Goal: Navigation & Orientation: Find specific page/section

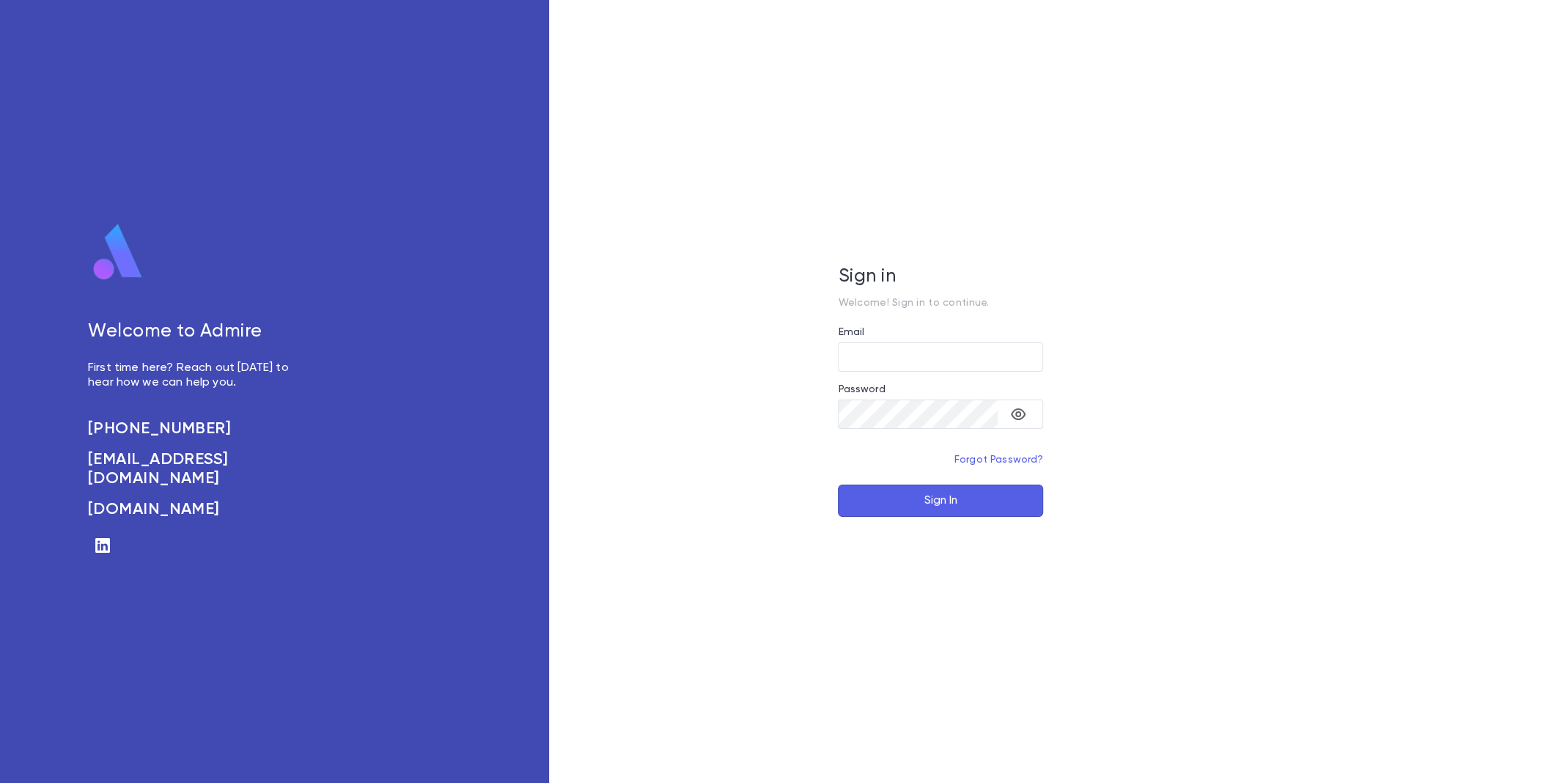
type input "**********"
click at [965, 497] on button "Sign In" at bounding box center [940, 500] width 205 height 32
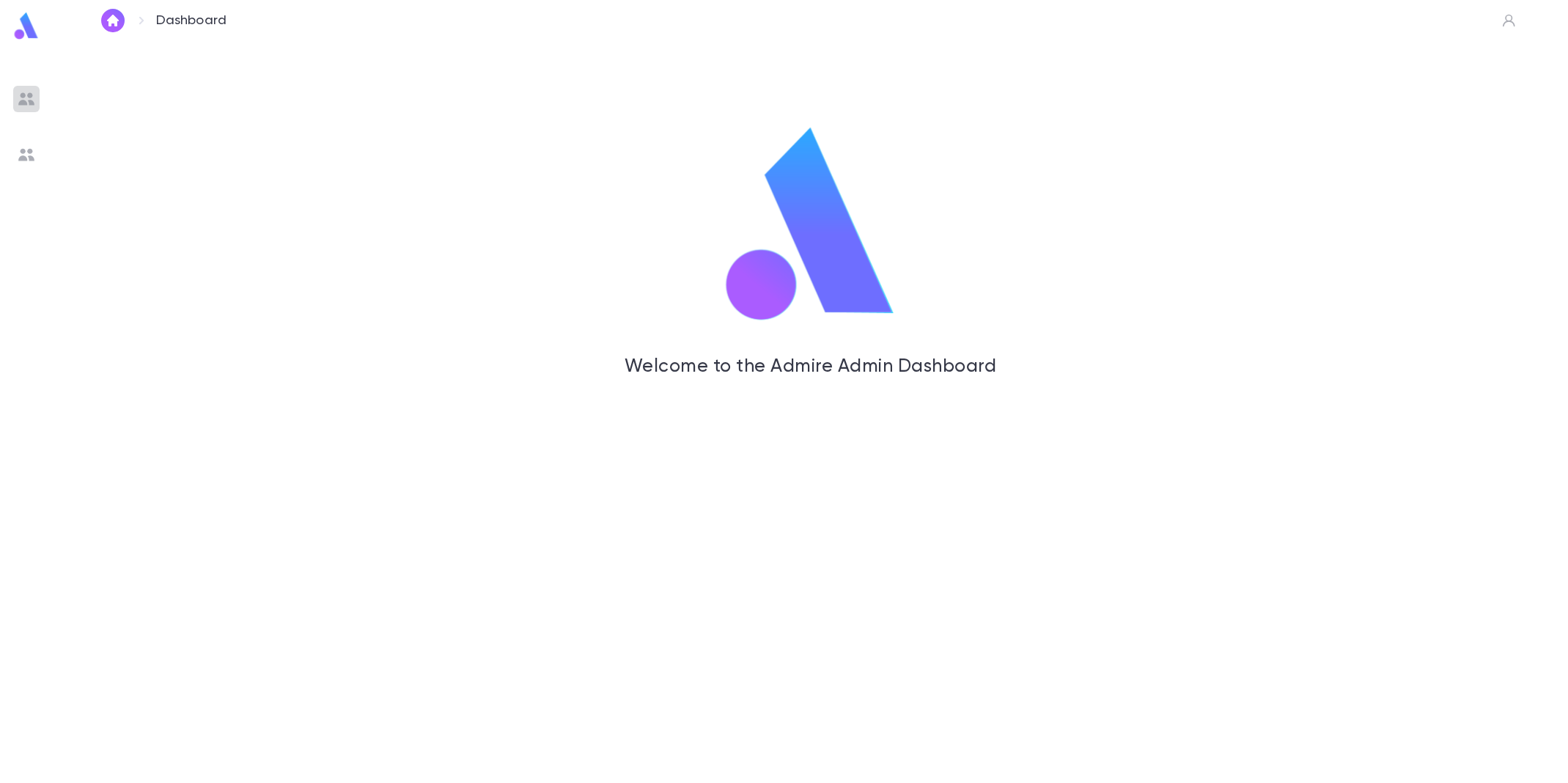
click at [22, 99] on img at bounding box center [26, 99] width 17 height 17
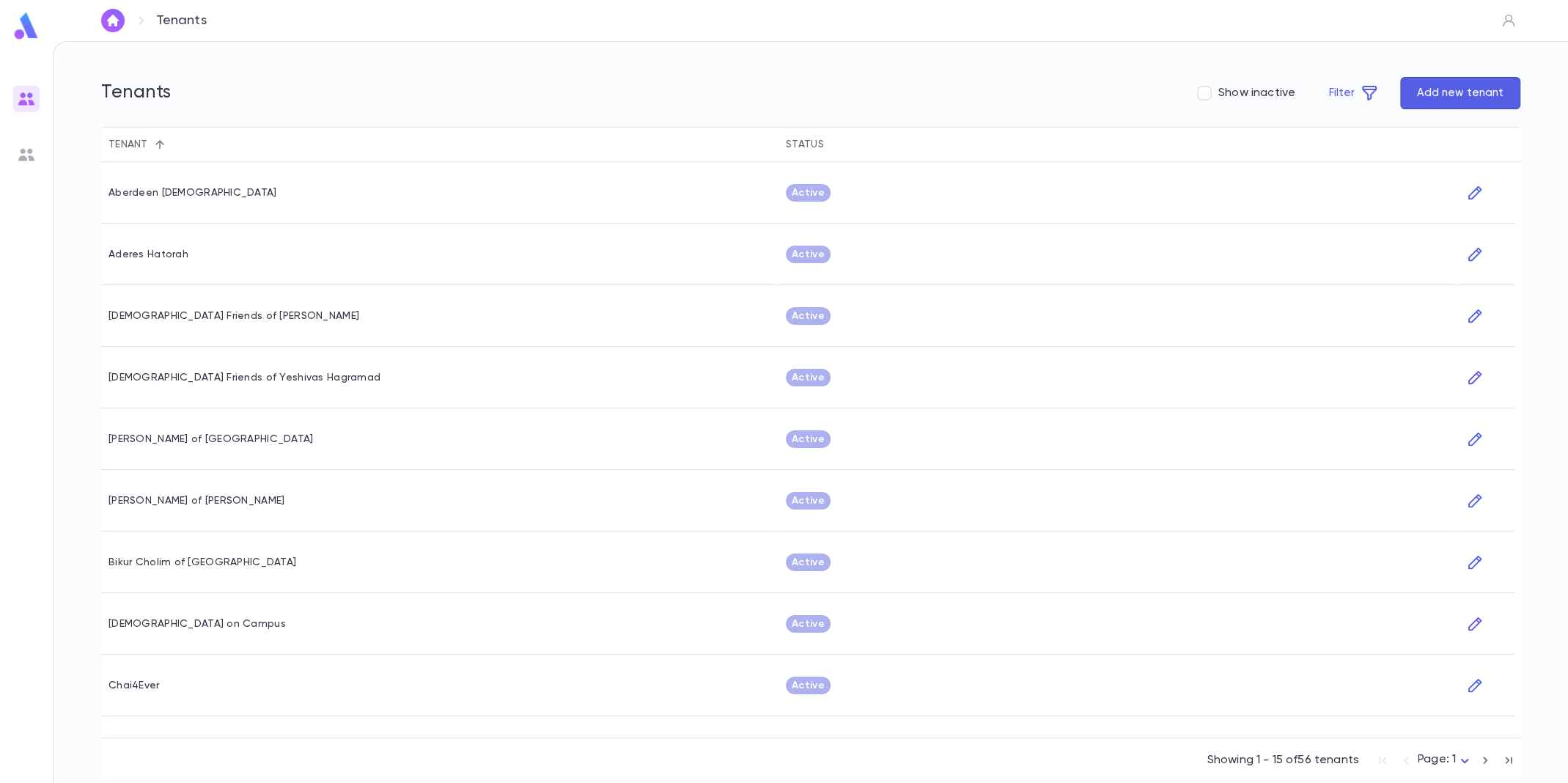
scroll to position [347, 0]
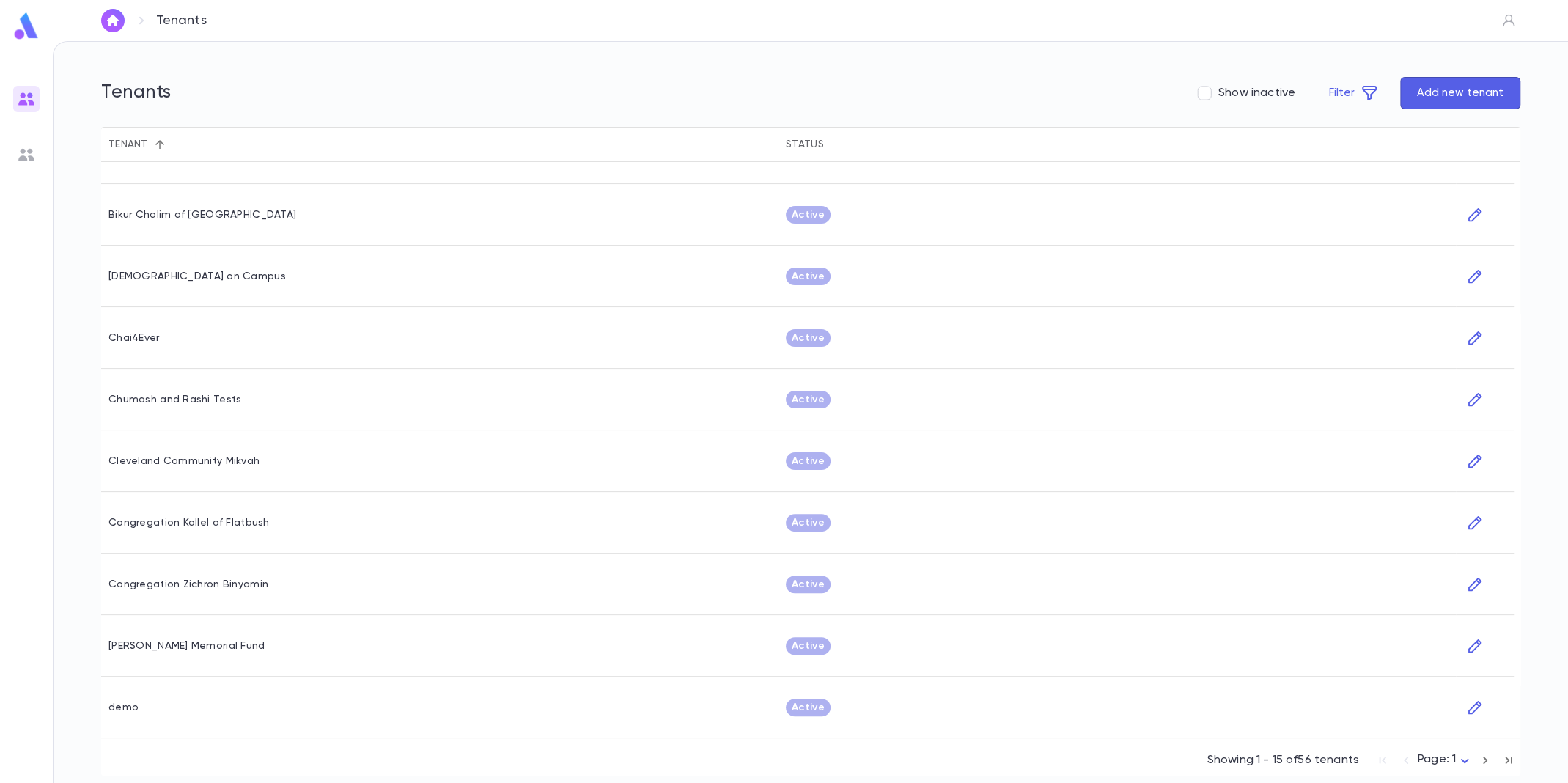
click at [1487, 763] on icon "button" at bounding box center [1485, 760] width 16 height 17
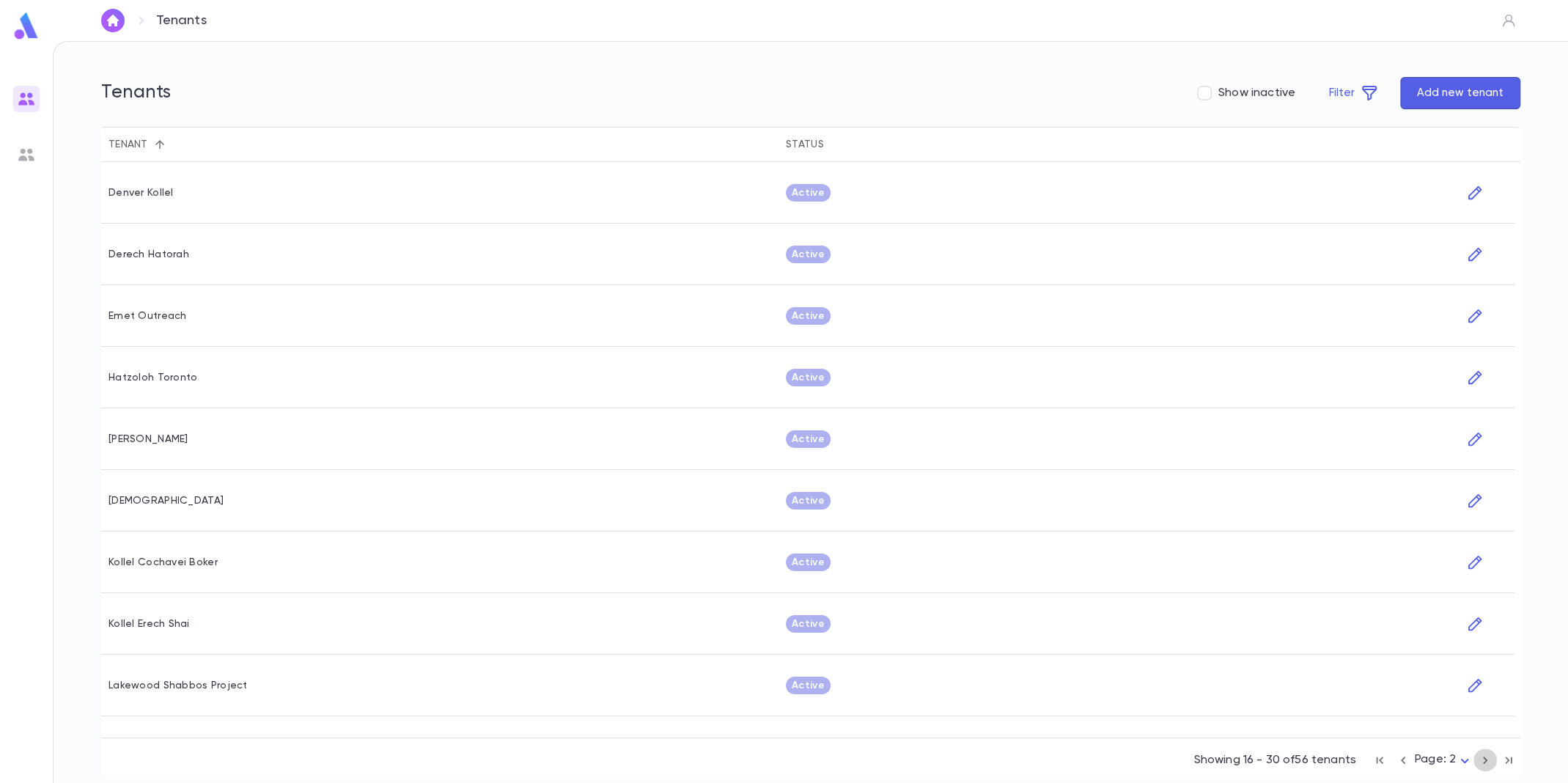
click at [1487, 763] on icon "button" at bounding box center [1485, 760] width 16 height 17
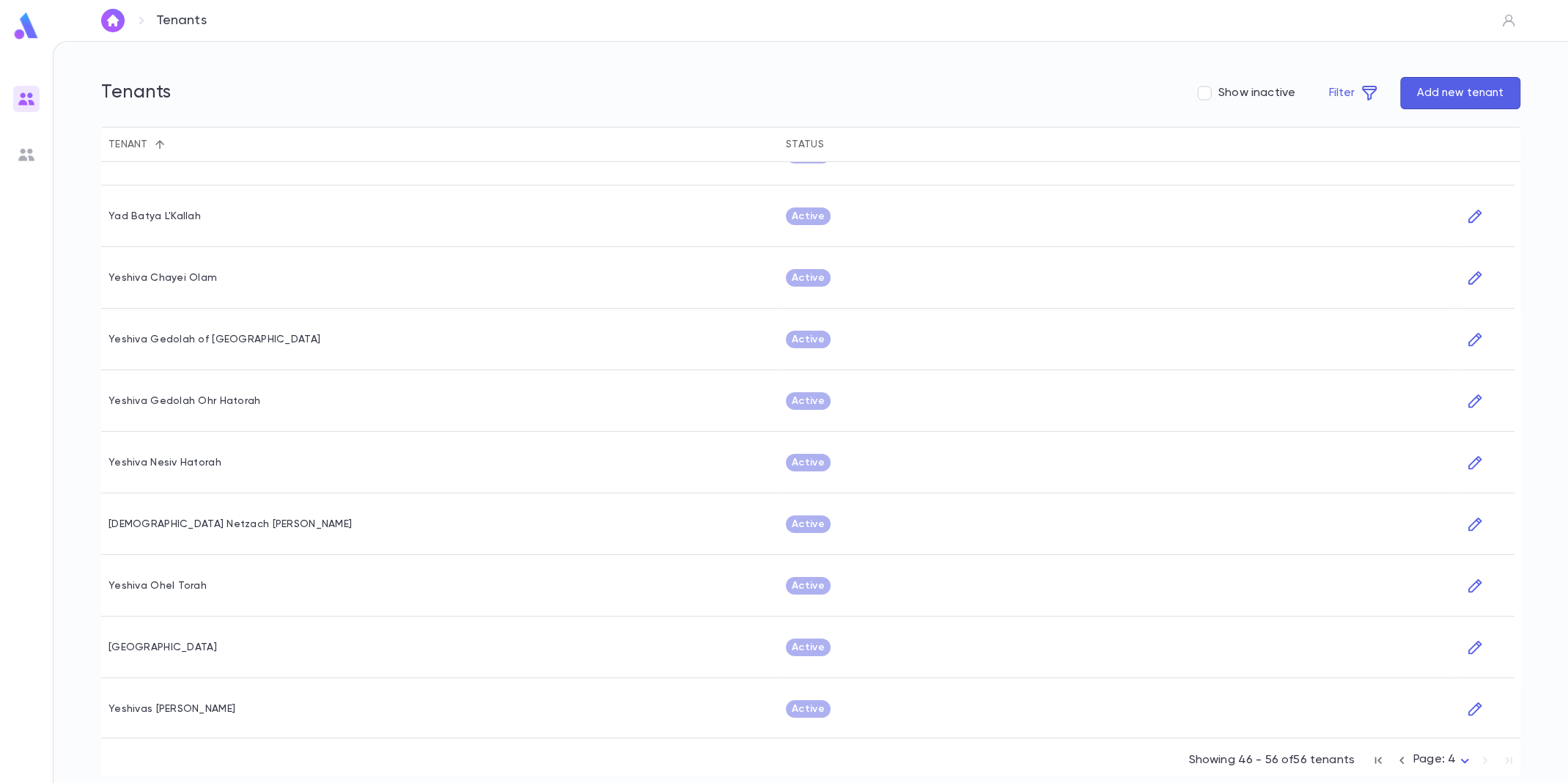
scroll to position [102, 0]
drag, startPoint x: 1488, startPoint y: 760, endPoint x: 1435, endPoint y: 708, distance: 74.2
click at [1488, 758] on div "Showing 46 - 56 of 56 tenants Page: 4 *" at bounding box center [1355, 756] width 332 height 32
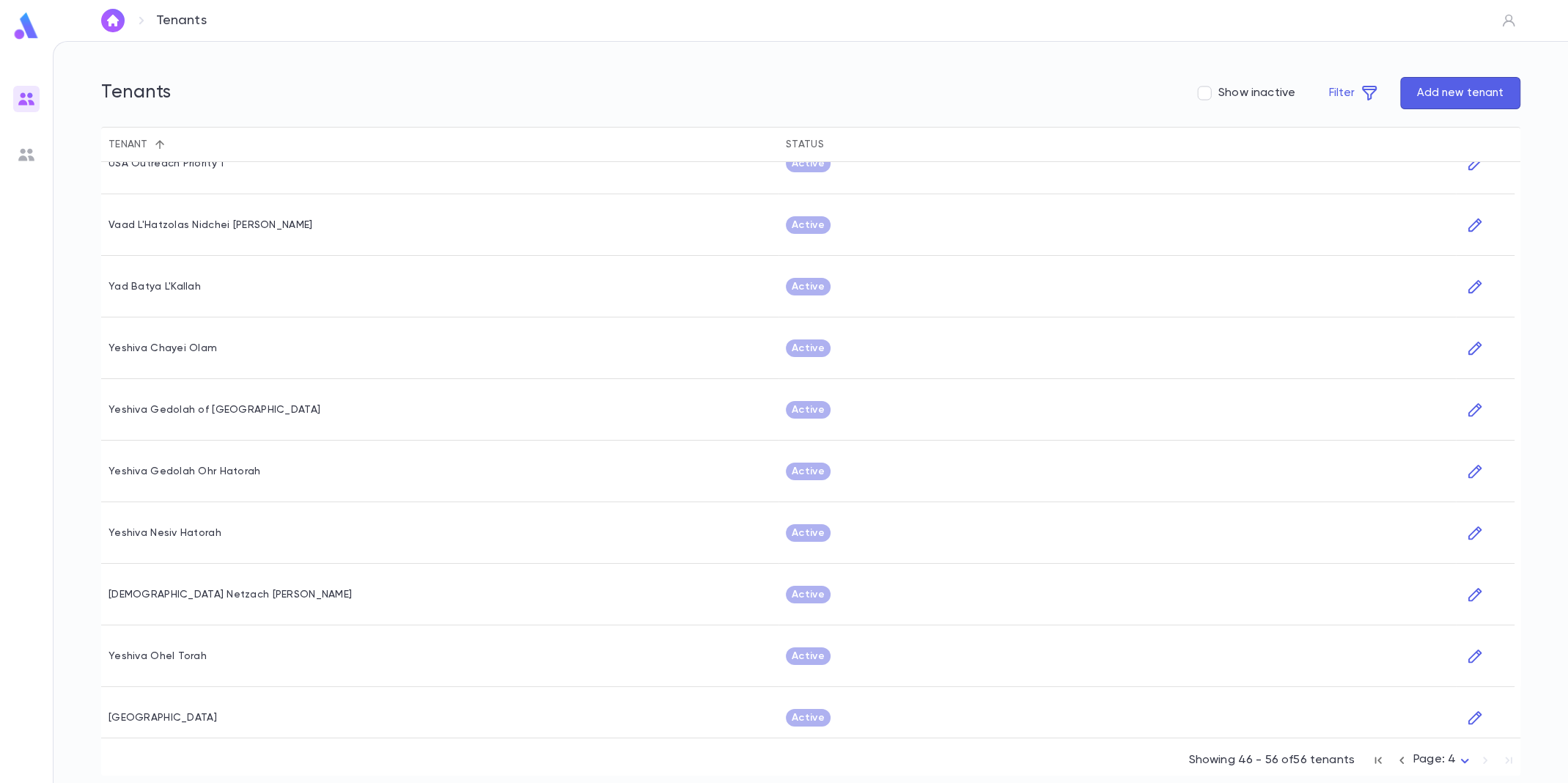
scroll to position [0, 0]
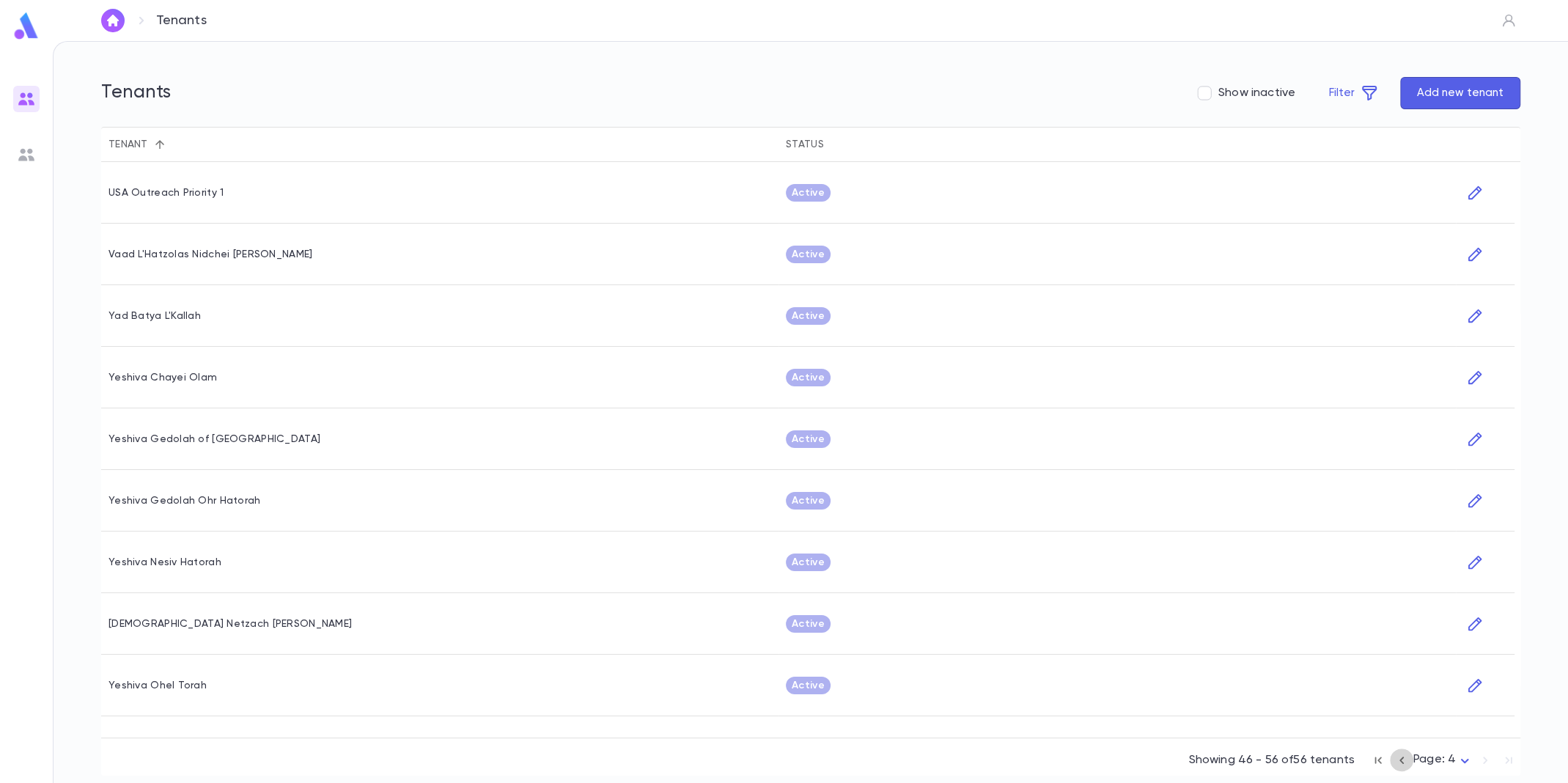
click at [1404, 758] on icon "button" at bounding box center [1401, 760] width 16 height 17
